Goal: Go to known website: Go to known website

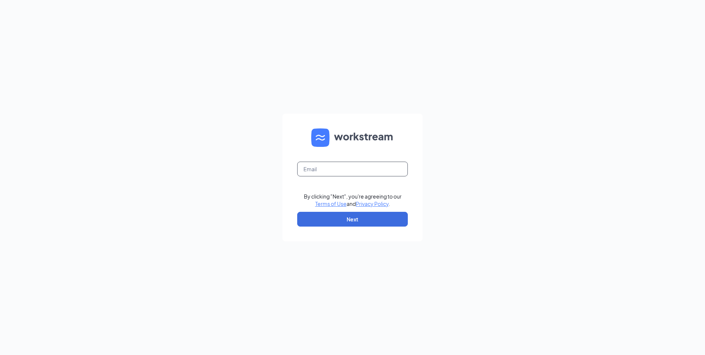
click at [331, 168] on input "text" at bounding box center [352, 169] width 111 height 15
type input "jheerspink@russrestaurants.com"
click at [347, 217] on button "Next" at bounding box center [352, 219] width 111 height 15
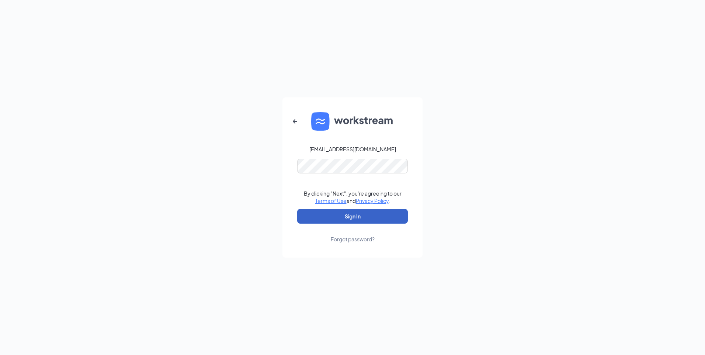
click at [363, 216] on button "Sign In" at bounding box center [352, 216] width 111 height 15
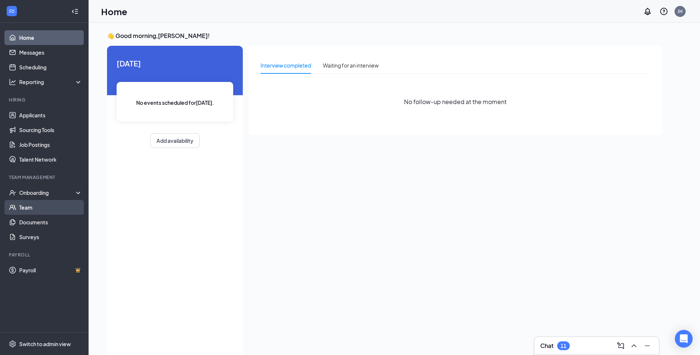
click at [35, 206] on link "Team" at bounding box center [50, 207] width 63 height 15
